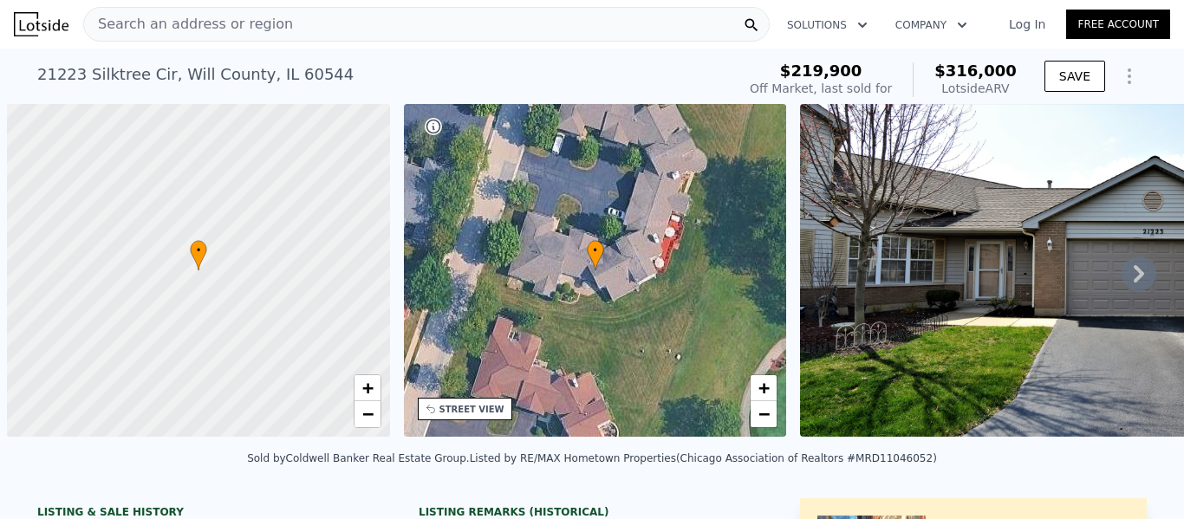
scroll to position [0, 7]
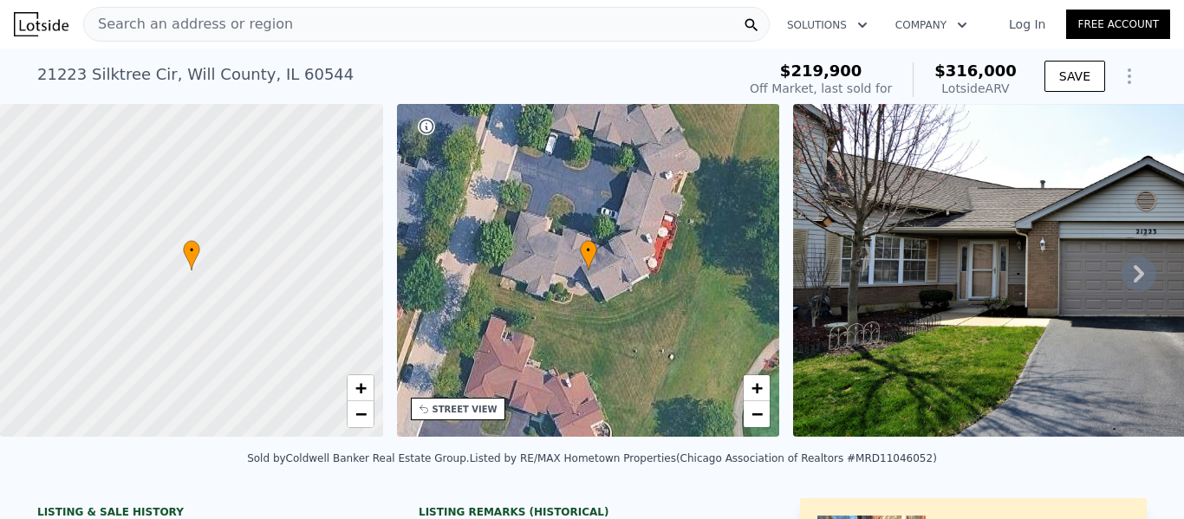
click at [142, 29] on span "Search an address or region" at bounding box center [188, 24] width 209 height 21
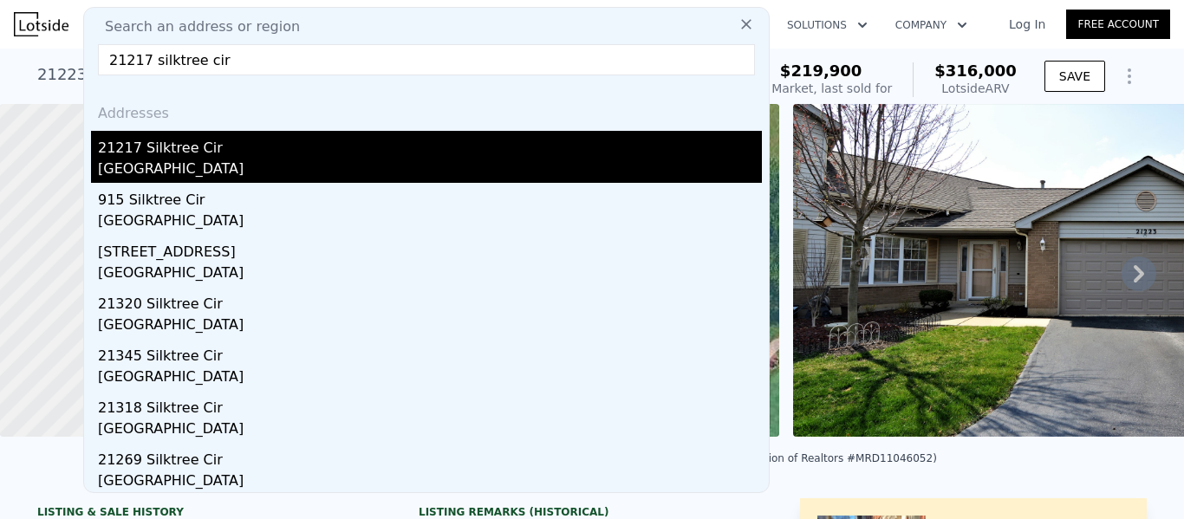
type input "21217 silktree cir"
click at [110, 159] on div "[GEOGRAPHIC_DATA]" at bounding box center [430, 171] width 664 height 24
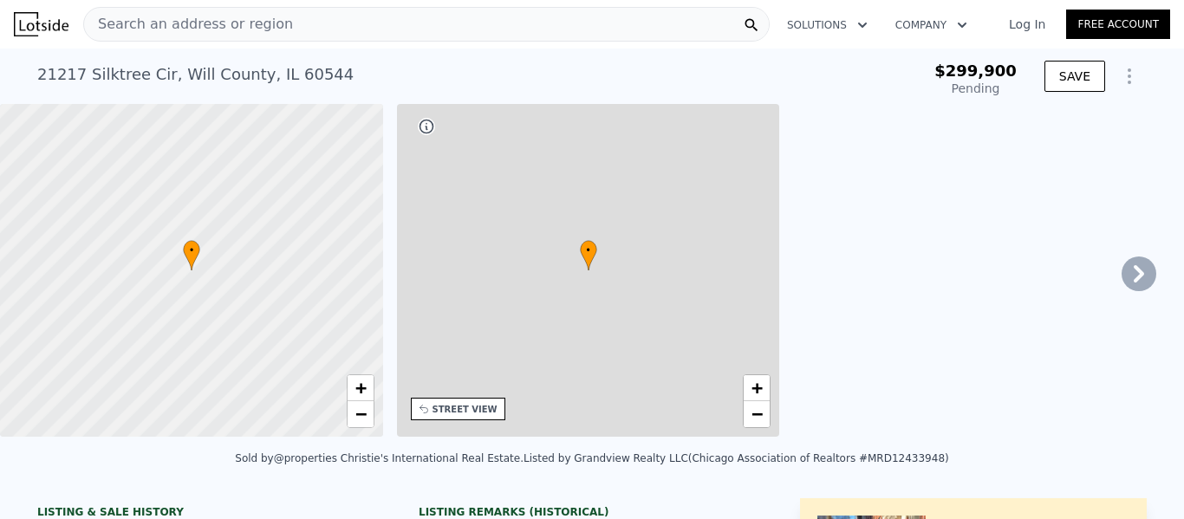
checkbox input "true"
type input "$ 314,000"
type input "-$ 22,503"
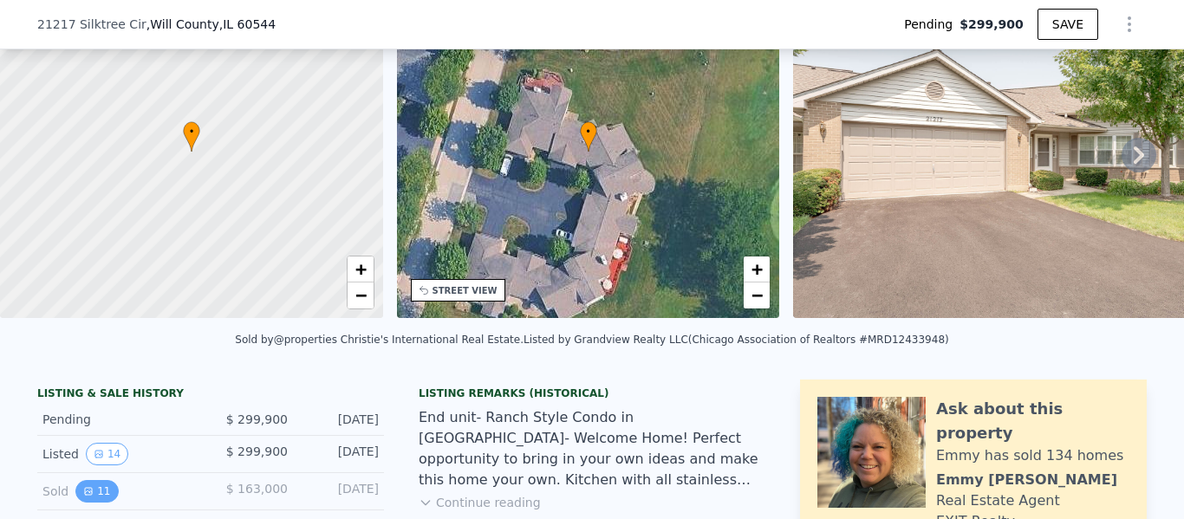
scroll to position [222, 0]
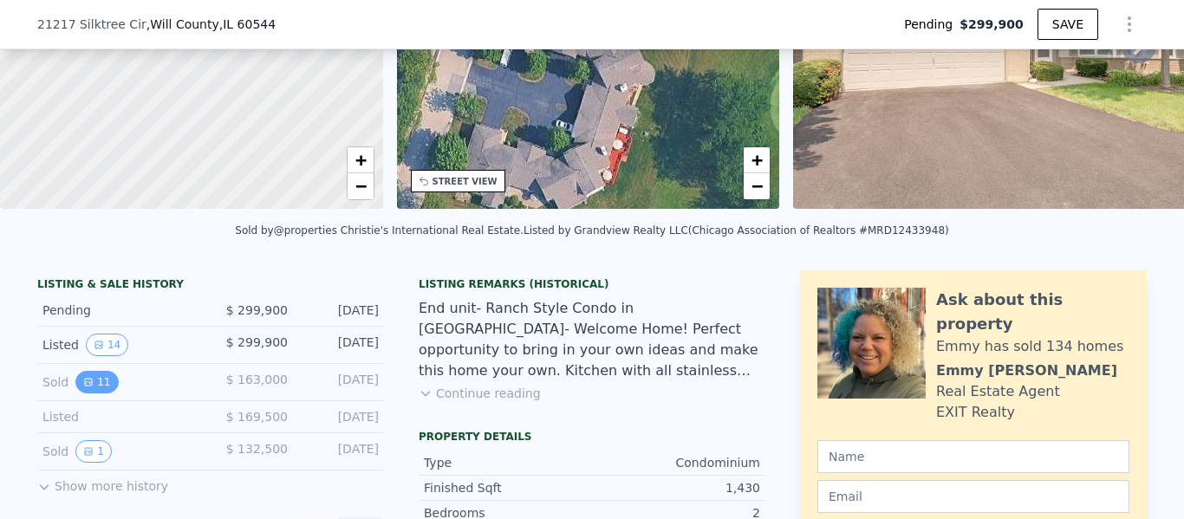
click at [94, 383] on button "11" at bounding box center [96, 382] width 42 height 23
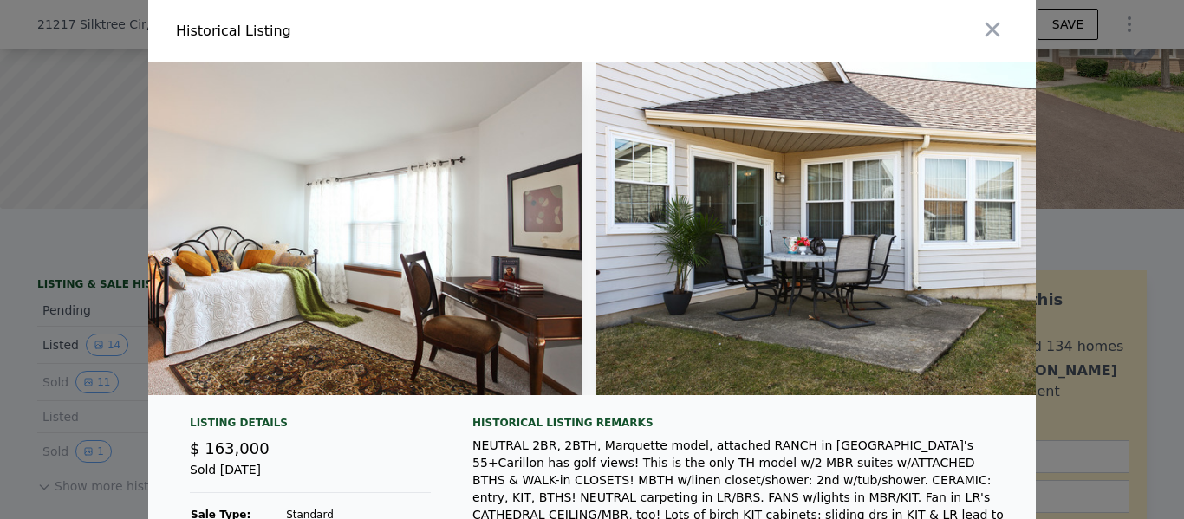
scroll to position [0, 4670]
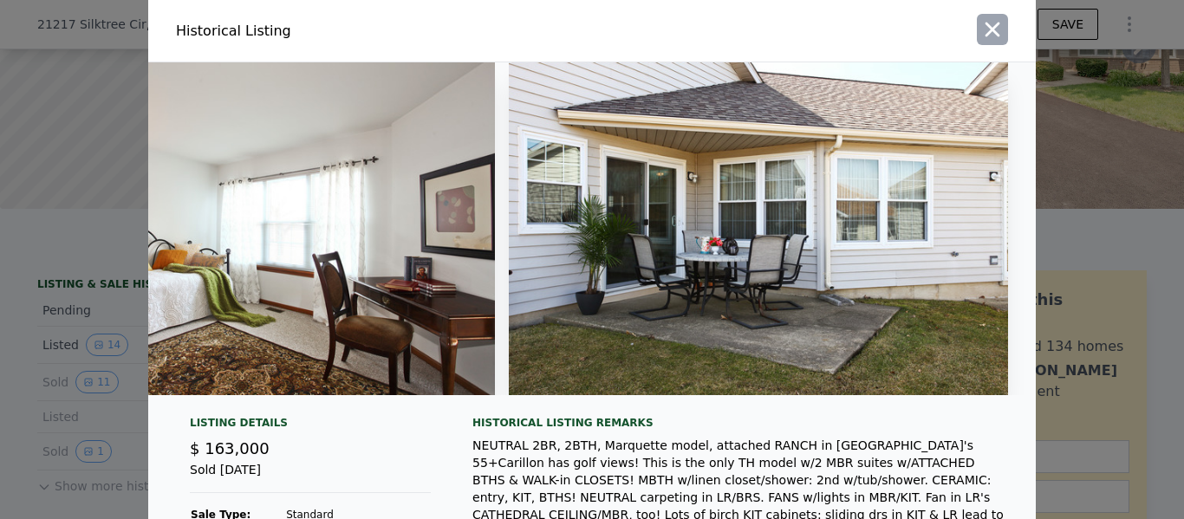
click at [992, 36] on icon "button" at bounding box center [992, 29] width 24 height 24
